Goal: Task Accomplishment & Management: Complete application form

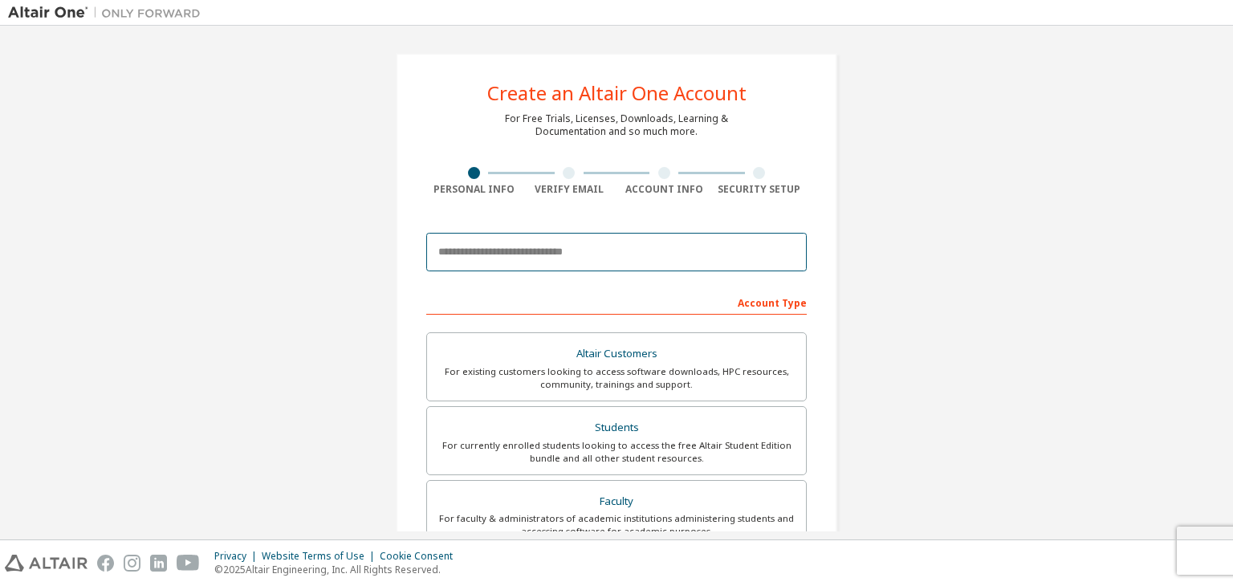
click at [535, 249] on input "email" at bounding box center [616, 252] width 381 height 39
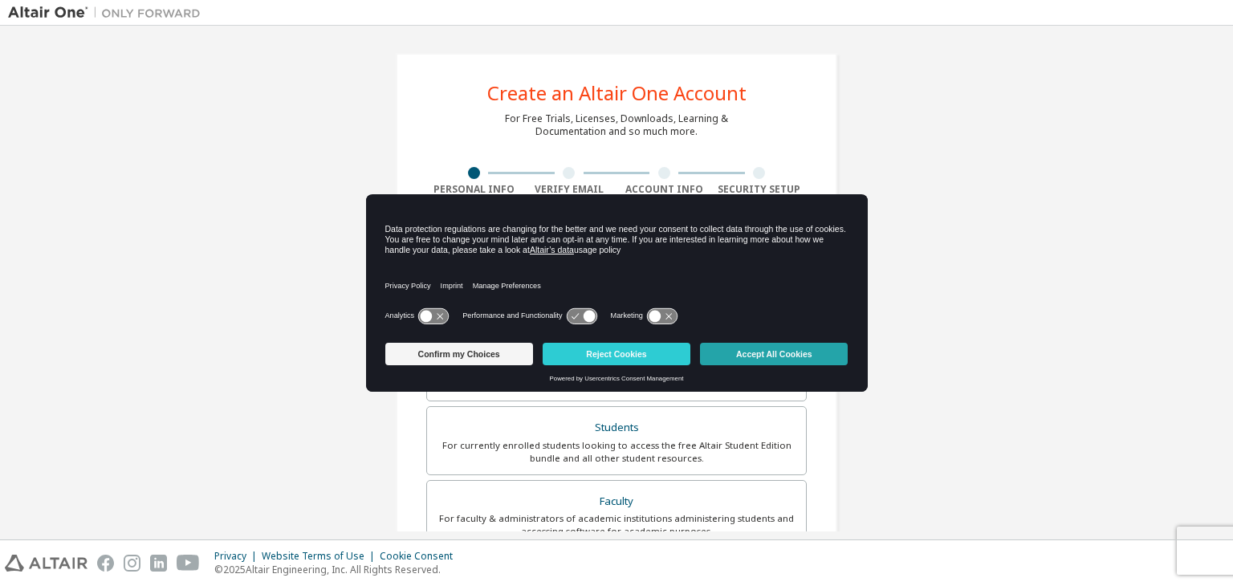
click at [764, 359] on button "Accept All Cookies" at bounding box center [774, 354] width 148 height 22
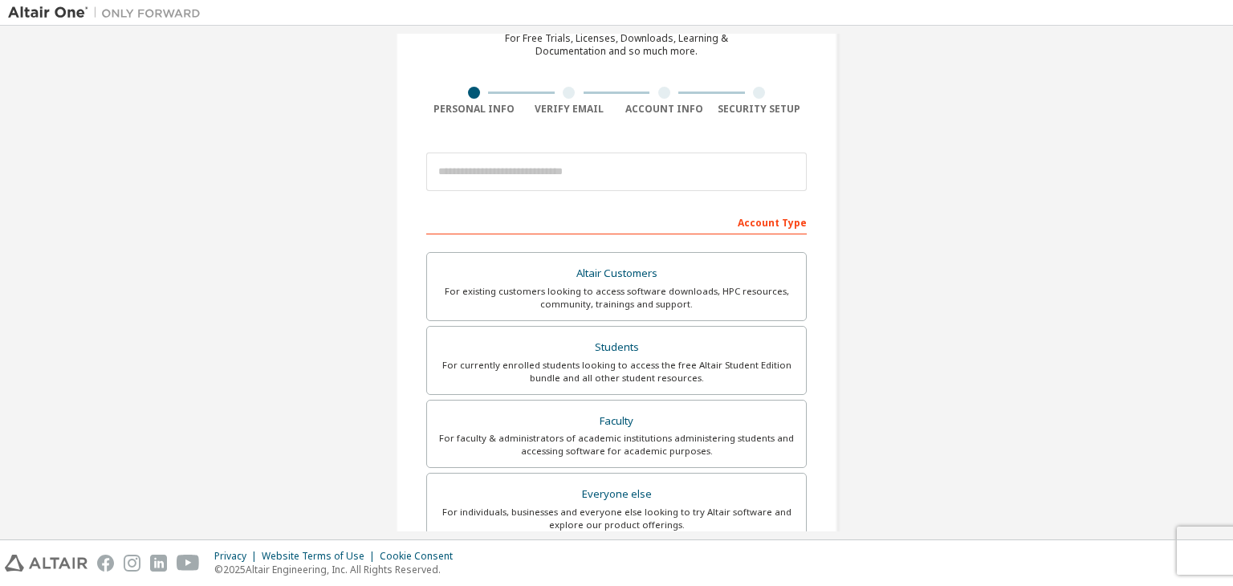
scroll to position [87, 0]
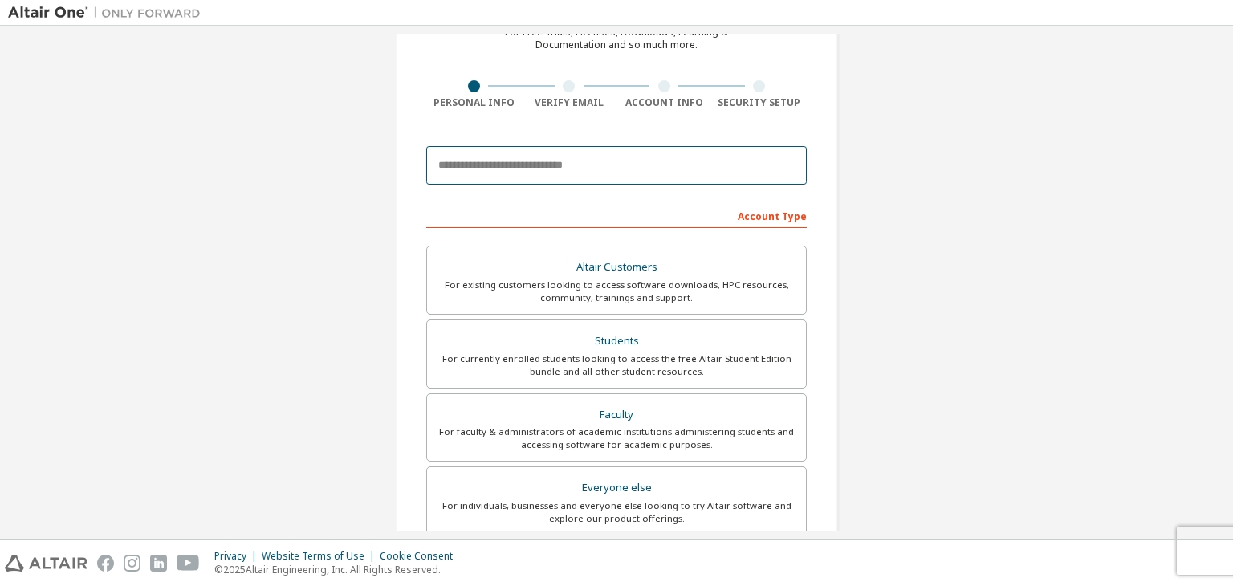
click at [687, 156] on input "email" at bounding box center [616, 165] width 381 height 39
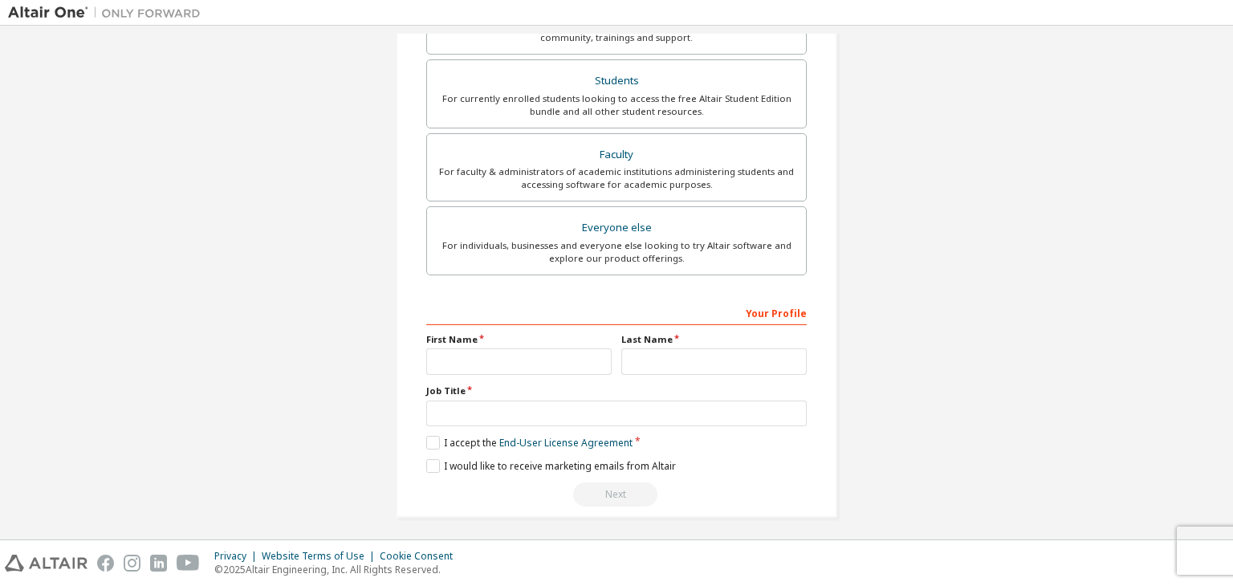
scroll to position [349, 0]
click at [552, 369] on input "text" at bounding box center [518, 359] width 185 height 26
drag, startPoint x: 640, startPoint y: 348, endPoint x: 557, endPoint y: 366, distance: 84.6
click at [557, 366] on div "First Name Last Name" at bounding box center [617, 352] width 390 height 42
click at [557, 366] on input "text" at bounding box center [518, 359] width 185 height 26
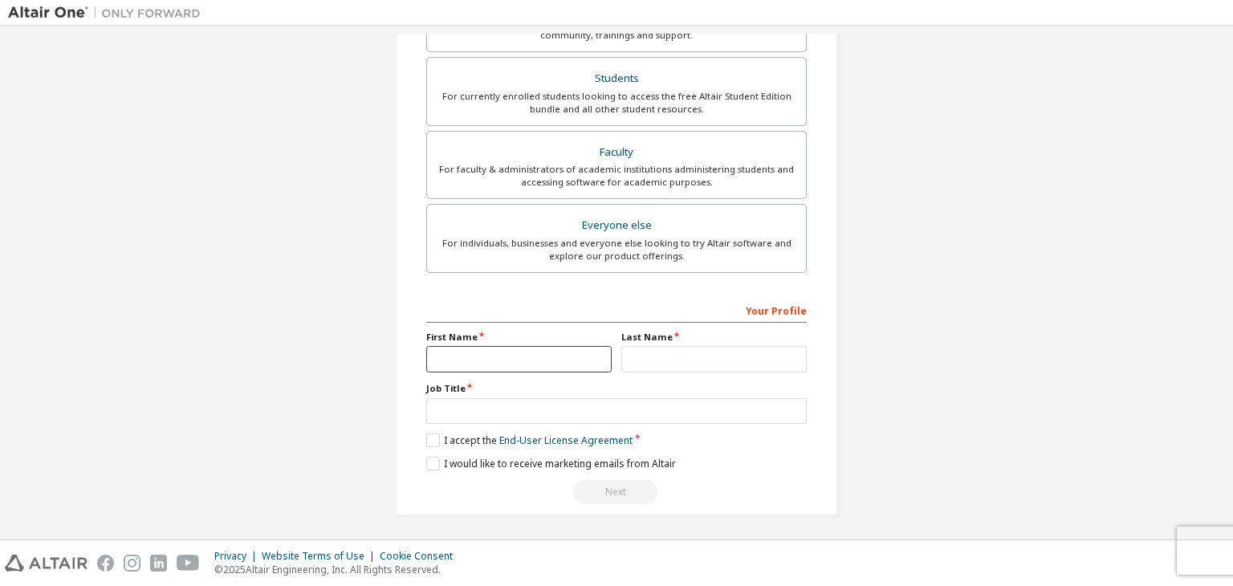
type input "*"
